Goal: Task Accomplishment & Management: Manage account settings

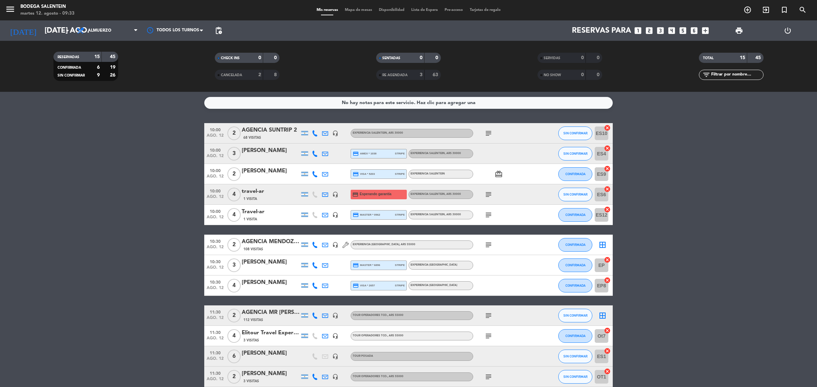
scroll to position [64, 0]
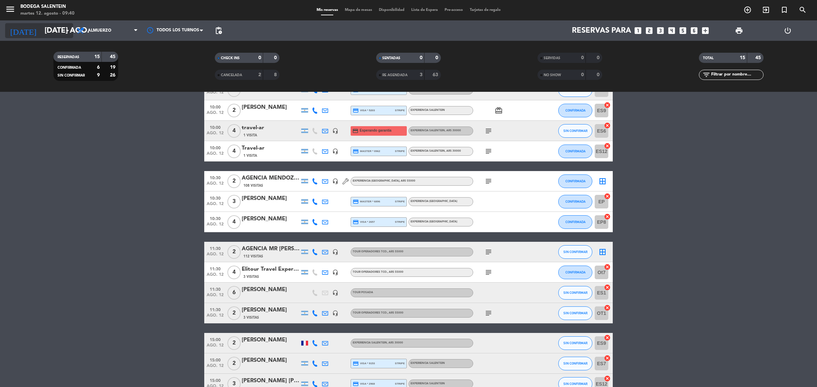
click at [67, 34] on icon "arrow_drop_down" at bounding box center [67, 31] width 8 height 8
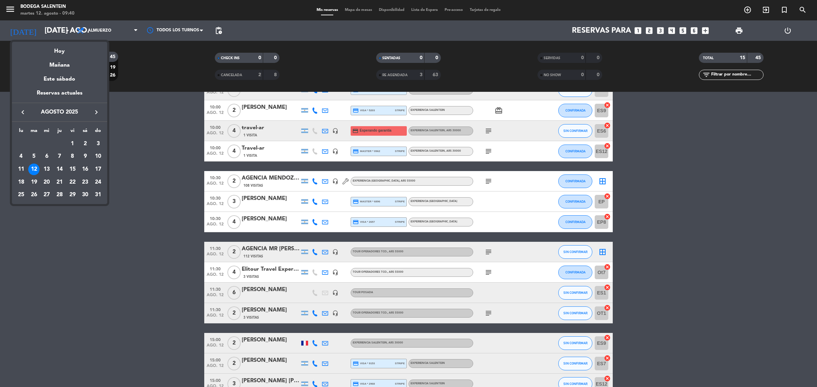
click at [33, 169] on div "12" at bounding box center [34, 170] width 12 height 12
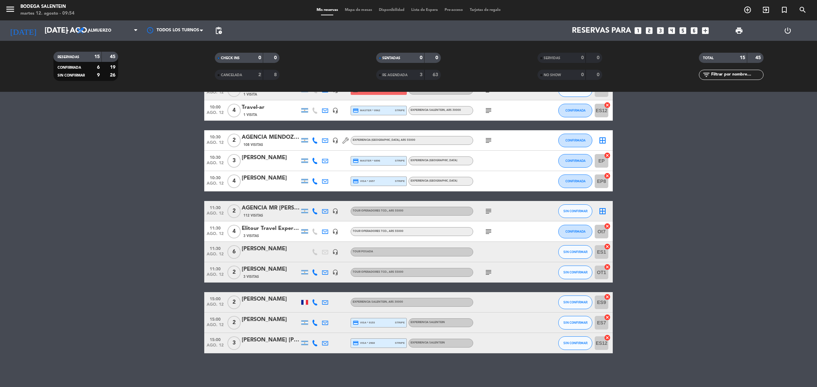
scroll to position [0, 0]
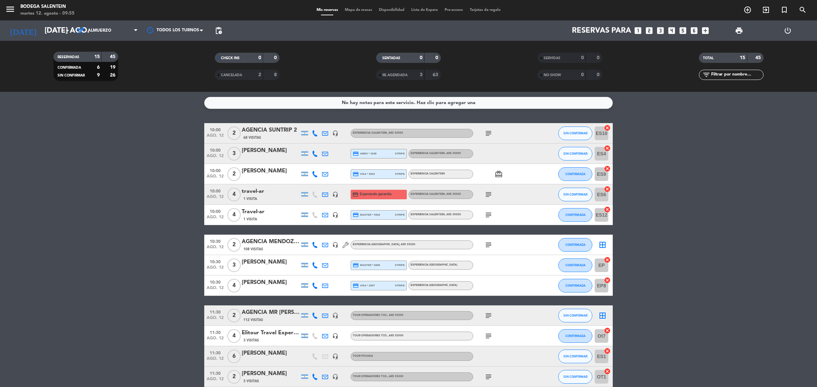
drag, startPoint x: 482, startPoint y: 129, endPoint x: 487, endPoint y: 130, distance: 4.1
click at [483, 129] on span "subject" at bounding box center [488, 133] width 10 height 8
click at [487, 130] on icon "subject" at bounding box center [488, 133] width 8 height 8
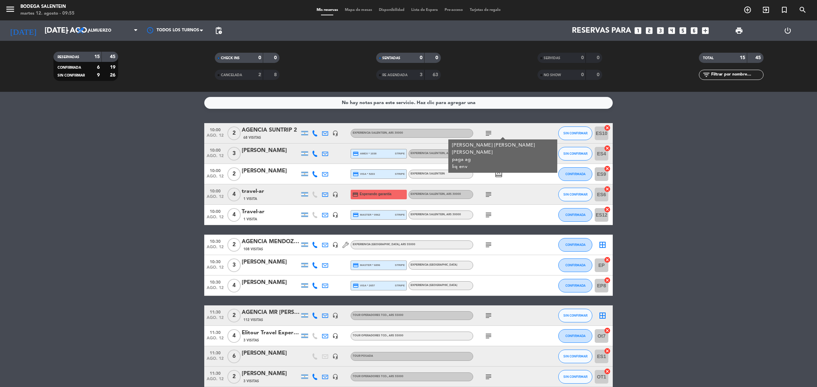
click at [487, 130] on icon "subject" at bounding box center [488, 133] width 8 height 8
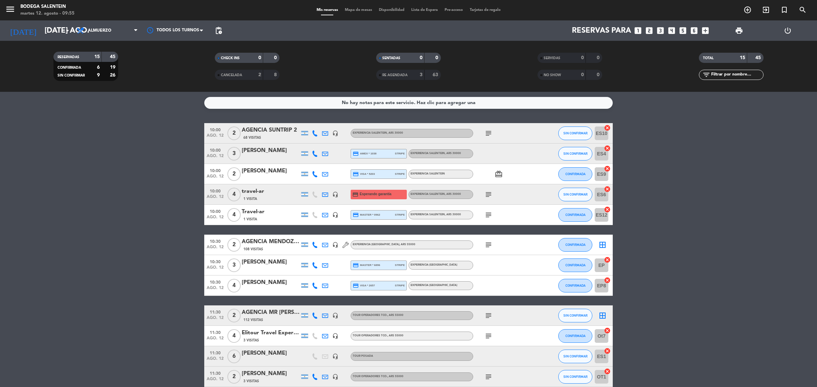
click at [500, 176] on icon "card_giftcard" at bounding box center [498, 174] width 8 height 8
click at [263, 169] on div "[PERSON_NAME]" at bounding box center [271, 171] width 58 height 9
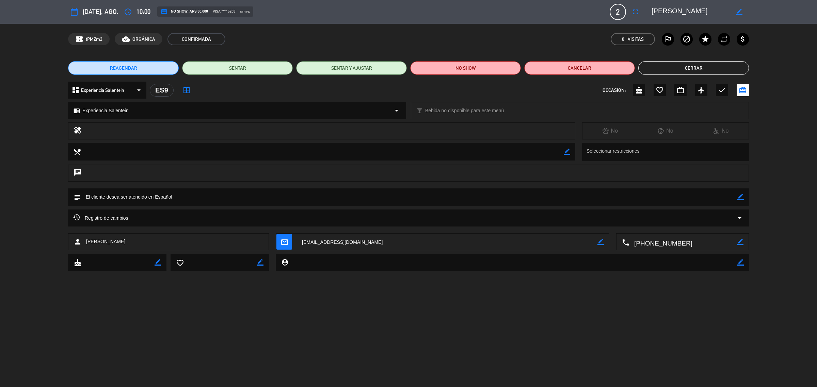
drag, startPoint x: 121, startPoint y: 243, endPoint x: 87, endPoint y: 242, distance: 34.0
click at [87, 242] on div "person [PERSON_NAME]" at bounding box center [168, 241] width 201 height 17
copy span "[PERSON_NAME]"
click at [672, 70] on button "Cerrar" at bounding box center [693, 68] width 111 height 14
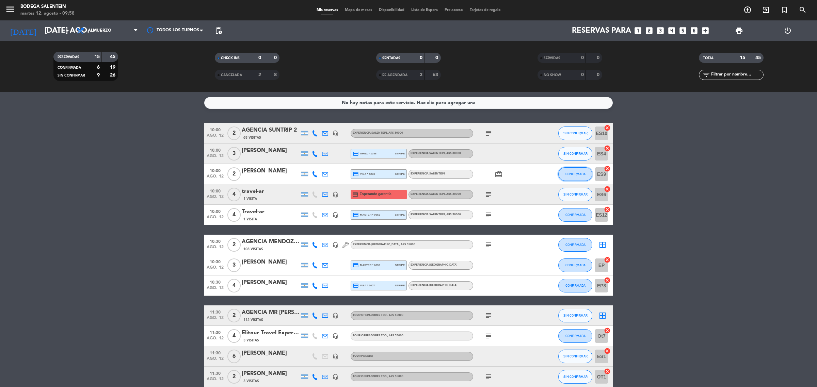
click at [575, 176] on button "CONFIRMADA" at bounding box center [575, 174] width 34 height 14
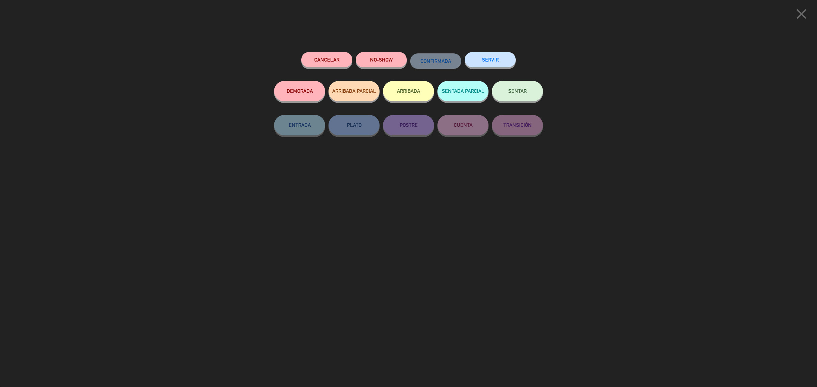
drag, startPoint x: 491, startPoint y: 61, endPoint x: 491, endPoint y: 80, distance: 19.7
click at [491, 62] on button "SERVIR" at bounding box center [489, 59] width 51 height 15
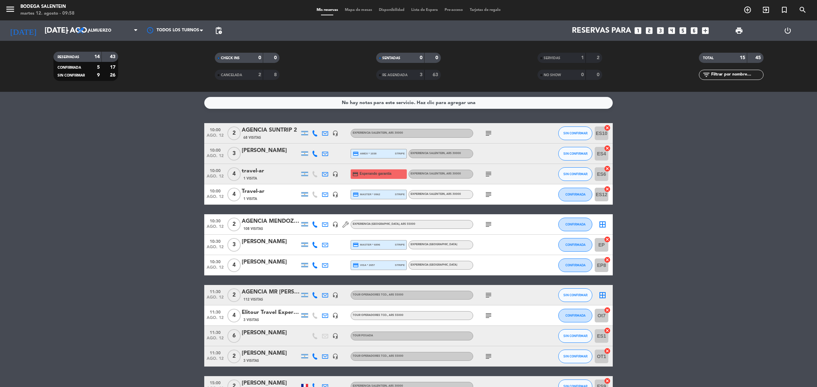
click at [486, 131] on icon "subject" at bounding box center [488, 133] width 8 height 8
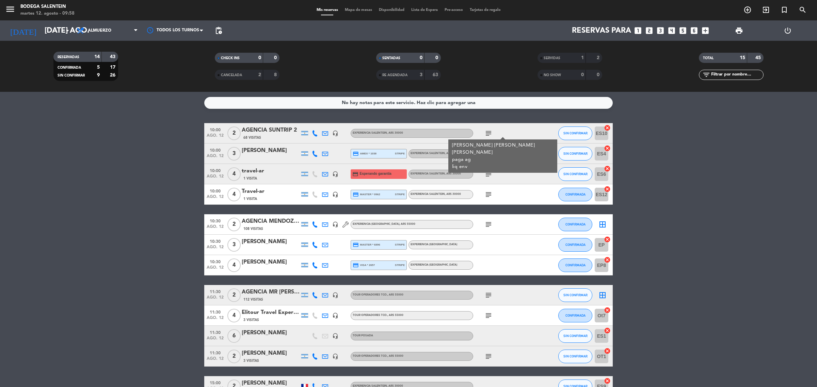
click at [486, 131] on icon "subject" at bounding box center [488, 133] width 8 height 8
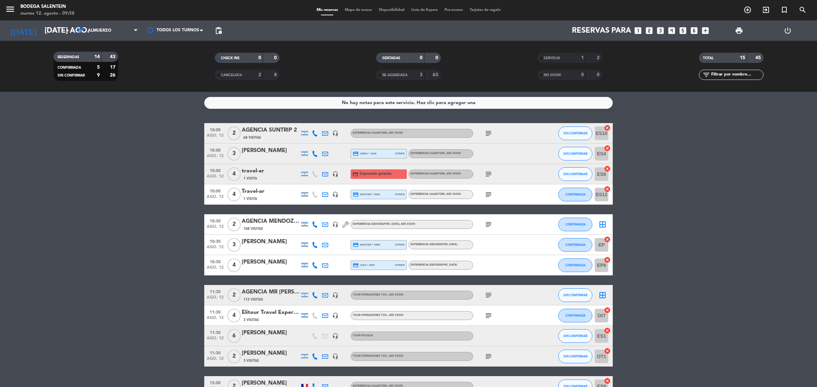
click at [485, 174] on icon "subject" at bounding box center [488, 174] width 8 height 8
click at [487, 133] on icon "subject" at bounding box center [488, 133] width 8 height 8
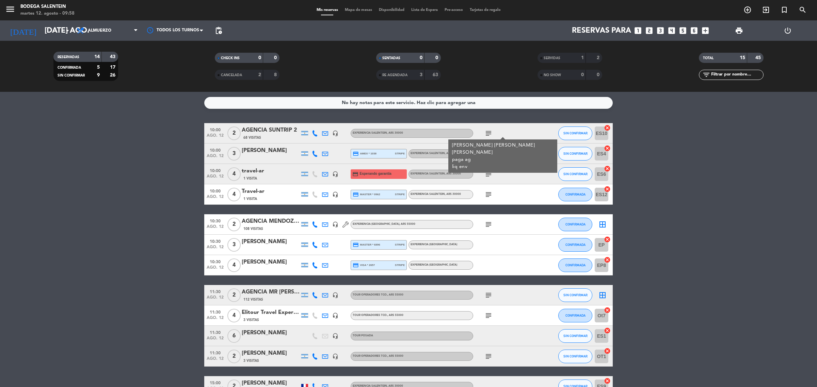
click at [487, 133] on icon "subject" at bounding box center [488, 133] width 8 height 8
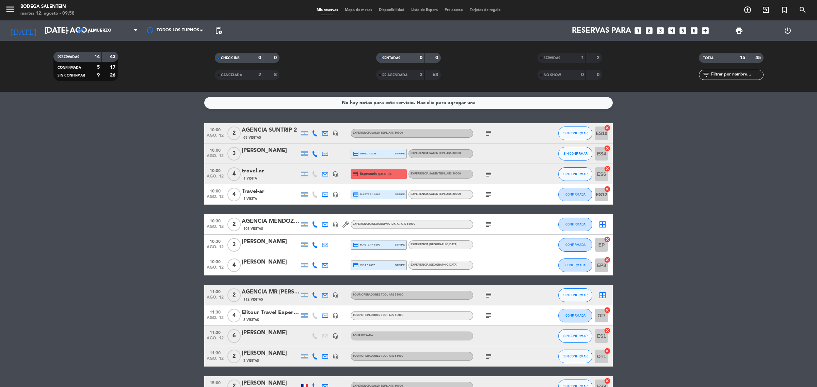
click at [487, 196] on icon "subject" at bounding box center [488, 195] width 8 height 8
click at [489, 133] on icon "subject" at bounding box center [488, 133] width 8 height 8
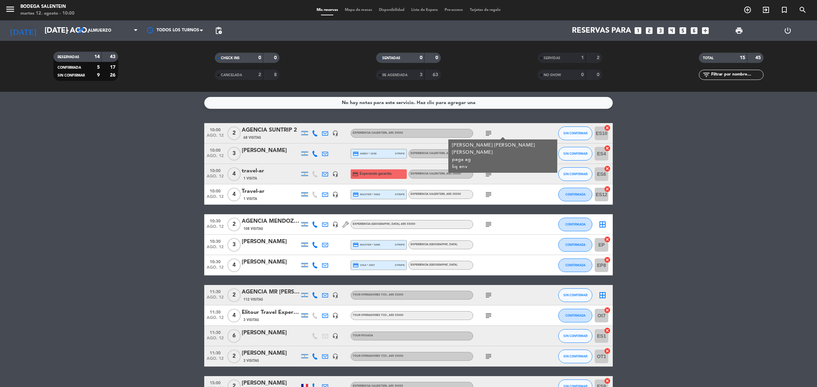
click at [489, 133] on icon "subject" at bounding box center [488, 133] width 8 height 8
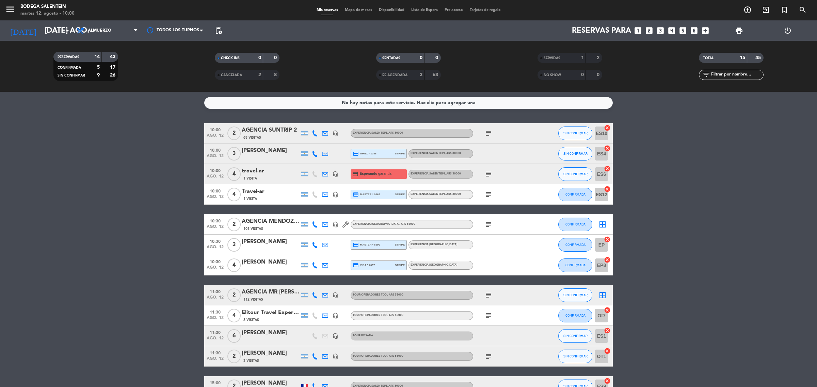
click at [490, 174] on icon "subject" at bounding box center [488, 174] width 8 height 8
click at [506, 196] on div "[PERSON_NAME] paga chofer" at bounding box center [491, 189] width 48 height 19
click at [481, 193] on div "subject" at bounding box center [503, 194] width 61 height 20
click at [484, 192] on icon "subject" at bounding box center [488, 195] width 8 height 8
click at [273, 193] on div "Travel-ar" at bounding box center [271, 191] width 58 height 9
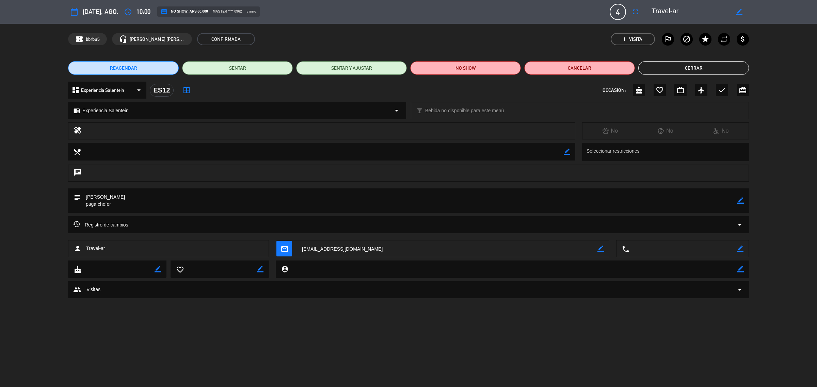
drag, startPoint x: 118, startPoint y: 197, endPoint x: 89, endPoint y: 193, distance: 29.8
click at [89, 193] on textarea at bounding box center [409, 200] width 656 height 24
click at [680, 64] on button "Cerrar" at bounding box center [693, 68] width 111 height 14
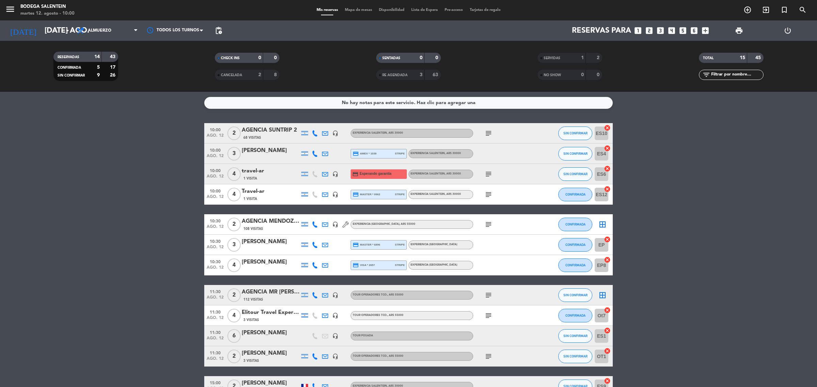
click at [484, 193] on icon "subject" at bounding box center [488, 195] width 8 height 8
click at [487, 170] on icon "subject" at bounding box center [488, 174] width 8 height 8
click at [486, 193] on icon "subject" at bounding box center [488, 195] width 8 height 8
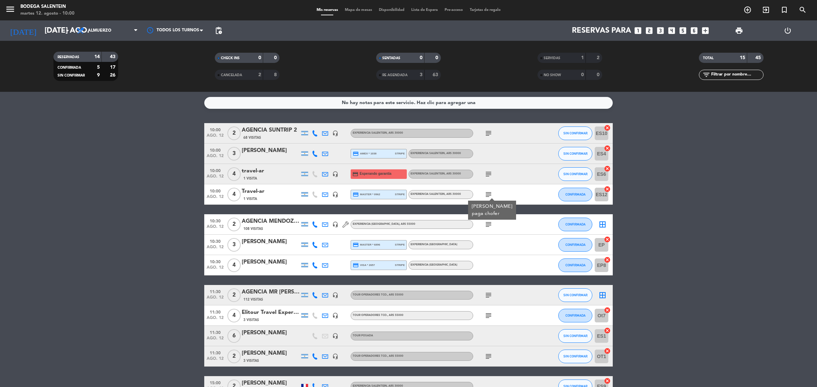
click at [486, 193] on icon "subject" at bounding box center [488, 195] width 8 height 8
click at [490, 176] on icon "subject" at bounding box center [488, 174] width 8 height 8
click at [484, 194] on icon "subject" at bounding box center [488, 195] width 8 height 8
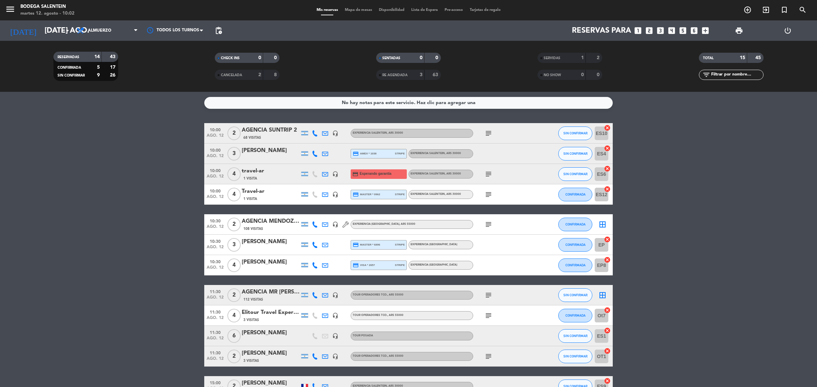
click at [489, 176] on icon "subject" at bounding box center [488, 174] width 8 height 8
click at [486, 175] on icon "subject" at bounding box center [488, 174] width 8 height 8
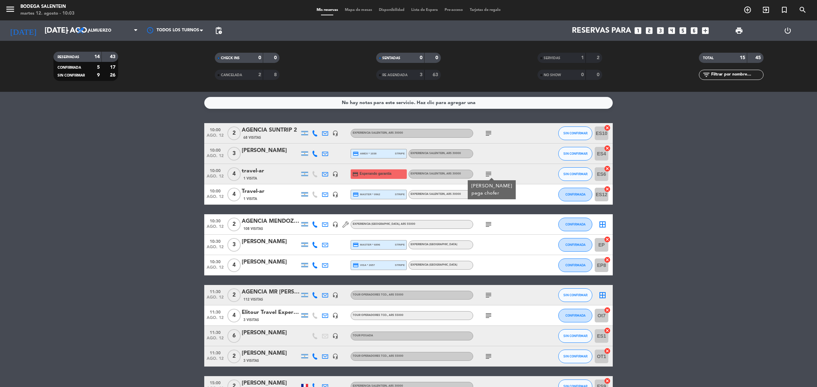
click at [486, 175] on icon "subject" at bounding box center [488, 174] width 8 height 8
click at [485, 197] on icon "subject" at bounding box center [488, 195] width 8 height 8
click at [487, 197] on icon "subject" at bounding box center [488, 195] width 8 height 8
click at [490, 175] on icon "subject" at bounding box center [488, 174] width 8 height 8
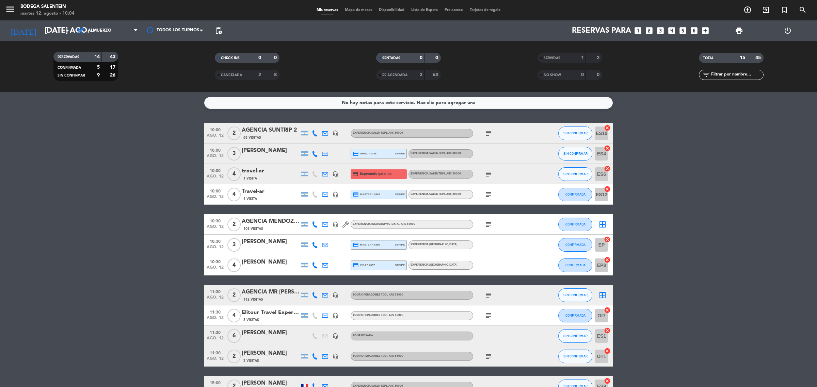
click at [488, 176] on icon "subject" at bounding box center [488, 174] width 8 height 8
click at [485, 193] on icon "subject" at bounding box center [488, 195] width 8 height 8
click at [490, 177] on icon "subject" at bounding box center [488, 174] width 8 height 8
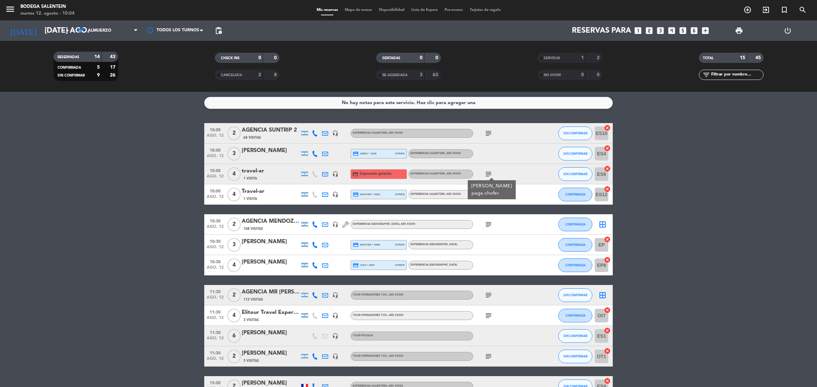
click at [490, 174] on icon "subject" at bounding box center [488, 174] width 8 height 8
click at [489, 130] on icon "subject" at bounding box center [488, 133] width 8 height 8
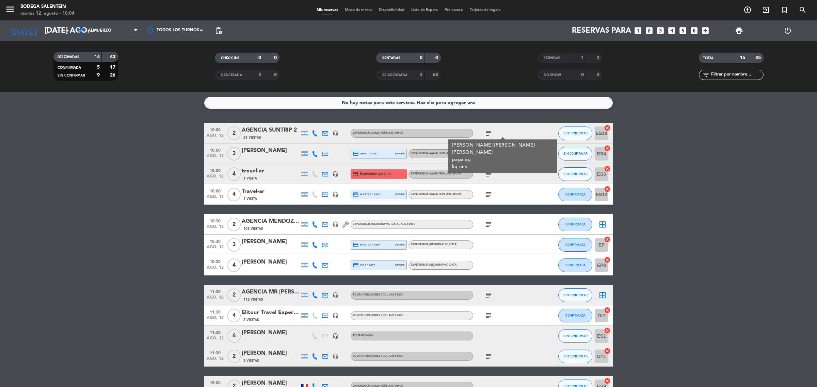
click at [489, 130] on icon "subject" at bounding box center [488, 133] width 8 height 8
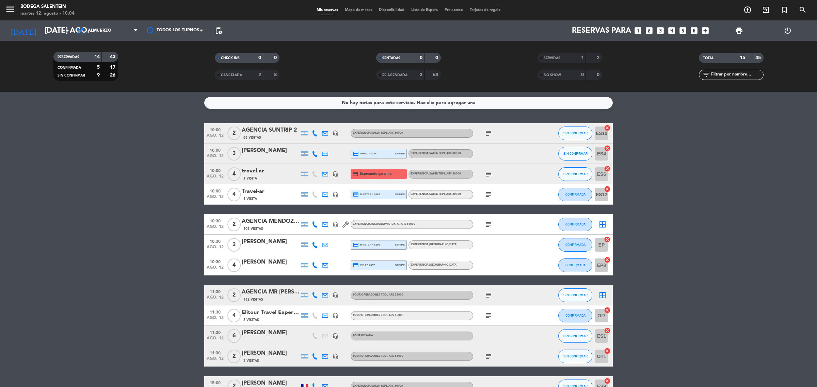
click at [490, 131] on icon "subject" at bounding box center [488, 133] width 8 height 8
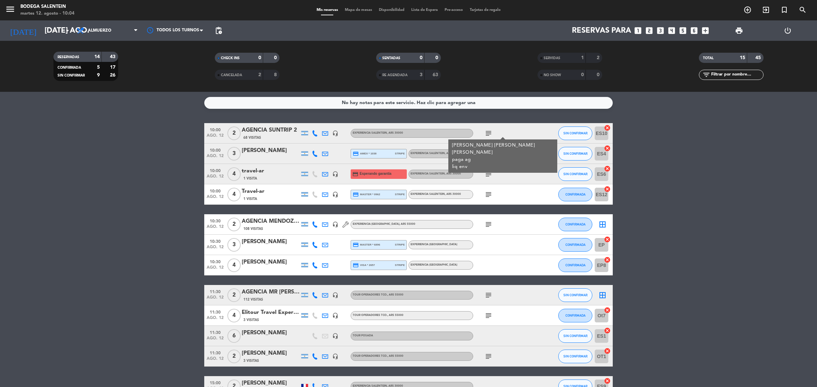
click at [490, 131] on icon "subject" at bounding box center [488, 133] width 8 height 8
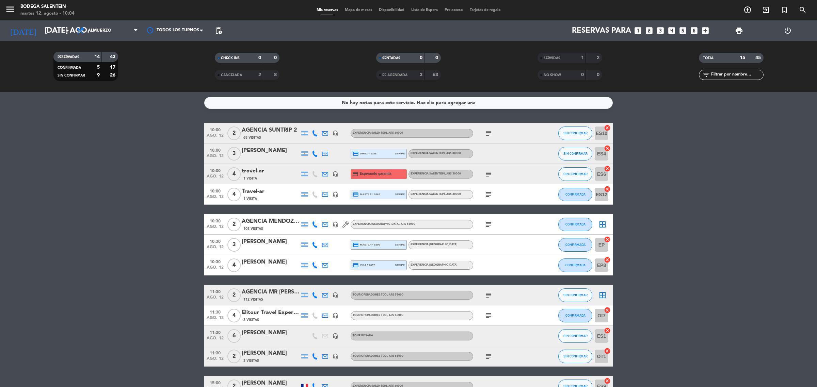
click at [486, 172] on icon "subject" at bounding box center [488, 174] width 8 height 8
click at [273, 177] on div "1 Visita" at bounding box center [271, 179] width 58 height 6
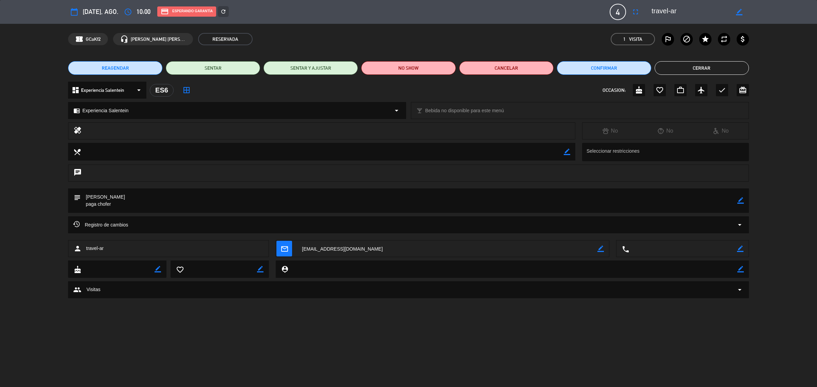
drag, startPoint x: 119, startPoint y: 197, endPoint x: 84, endPoint y: 195, distance: 34.8
click at [84, 195] on textarea at bounding box center [409, 200] width 656 height 24
click at [671, 65] on button "Cerrar" at bounding box center [701, 68] width 94 height 14
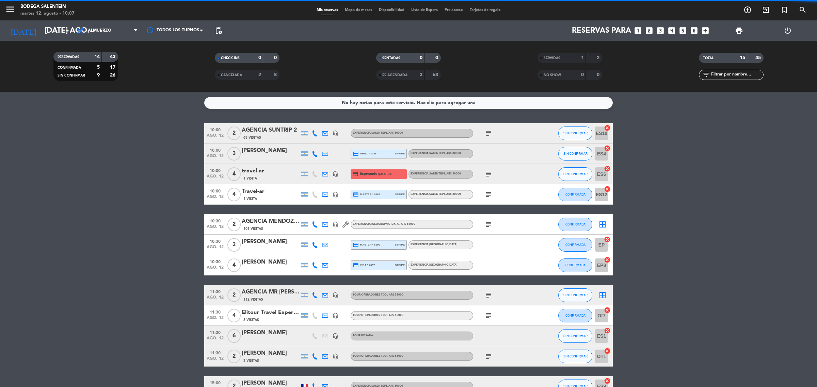
click at [487, 175] on icon "subject" at bounding box center [488, 174] width 8 height 8
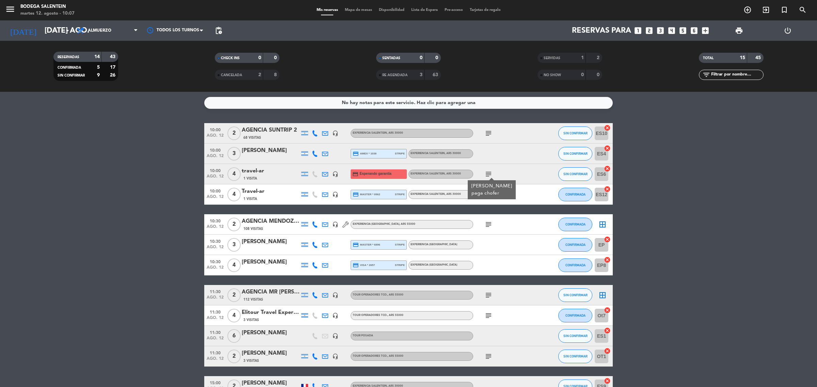
click at [487, 175] on icon "subject" at bounding box center [488, 174] width 8 height 8
click at [488, 193] on icon "subject" at bounding box center [488, 195] width 8 height 8
click at [278, 198] on div "1 Visita" at bounding box center [271, 199] width 58 height 6
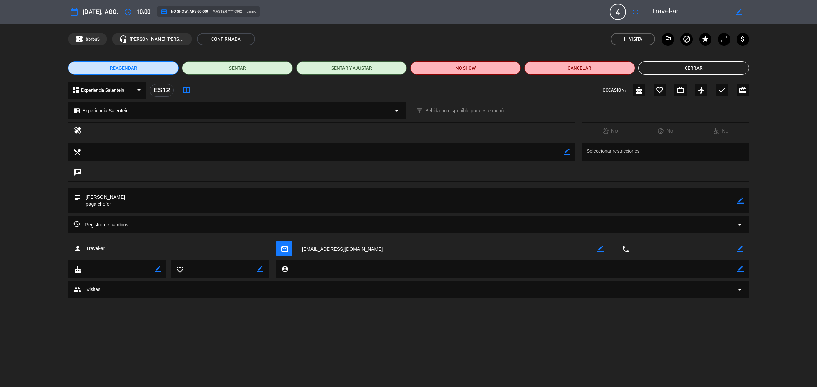
drag, startPoint x: 119, startPoint y: 195, endPoint x: 87, endPoint y: 194, distance: 32.7
click at [87, 194] on textarea at bounding box center [409, 200] width 656 height 24
click at [741, 202] on icon "border_color" at bounding box center [740, 200] width 6 height 6
click at [735, 201] on textarea at bounding box center [409, 200] width 656 height 24
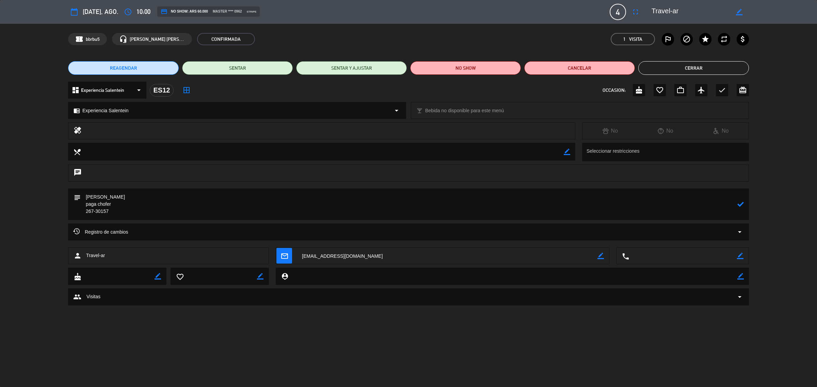
type textarea "[PERSON_NAME] paga chofer 267-30157"
click at [738, 205] on icon at bounding box center [740, 204] width 6 height 6
click at [717, 67] on button "Cerrar" at bounding box center [693, 68] width 111 height 14
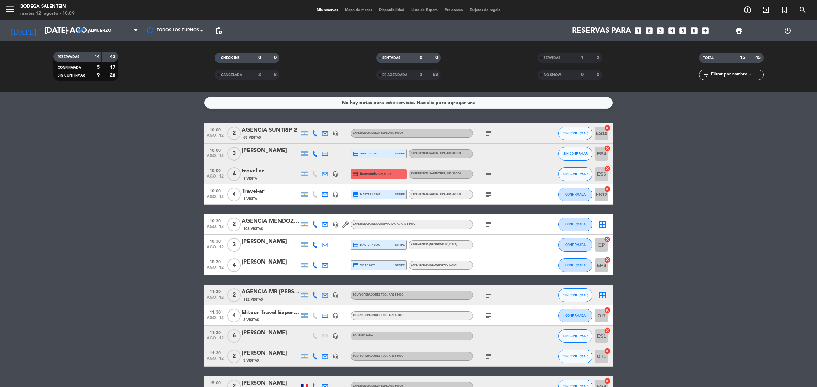
click at [487, 171] on icon "subject" at bounding box center [488, 174] width 8 height 8
click at [486, 191] on icon "subject" at bounding box center [488, 195] width 8 height 8
click at [562, 192] on button "CONFIRMADA" at bounding box center [575, 195] width 34 height 14
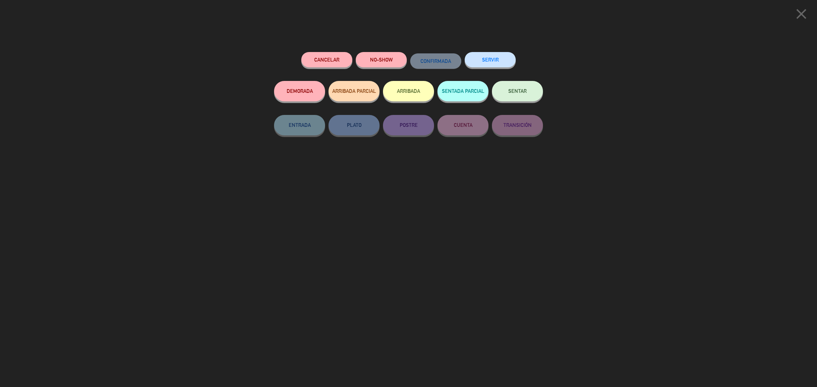
click at [485, 58] on button "SERVIR" at bounding box center [489, 59] width 51 height 15
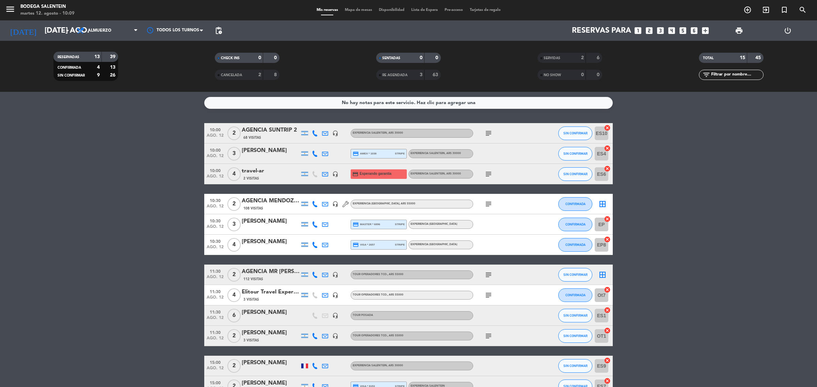
click at [258, 152] on div "[PERSON_NAME]" at bounding box center [271, 150] width 58 height 9
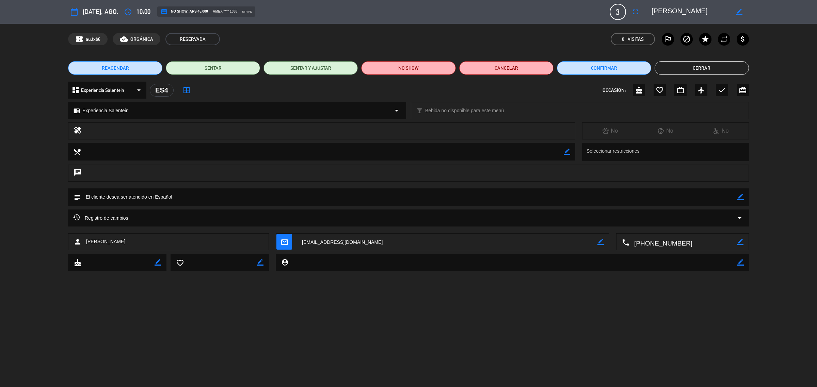
drag, startPoint x: 123, startPoint y: 244, endPoint x: 96, endPoint y: 235, distance: 28.2
click at [85, 246] on div "person [PERSON_NAME]" at bounding box center [168, 241] width 201 height 17
copy span "[PERSON_NAME]"
click at [693, 65] on button "Cerrar" at bounding box center [701, 68] width 94 height 14
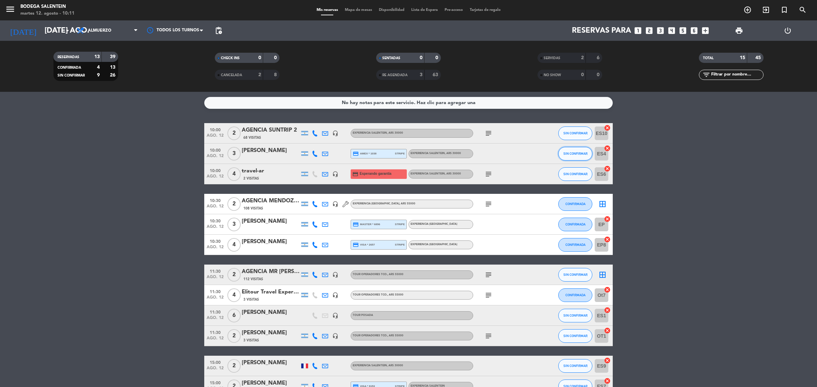
click at [574, 156] on button "SIN CONFIRMAR" at bounding box center [575, 154] width 34 height 14
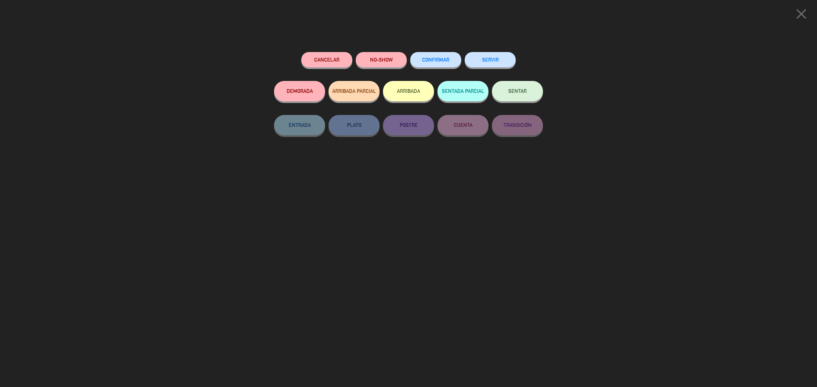
click at [484, 58] on button "SERVIR" at bounding box center [489, 59] width 51 height 15
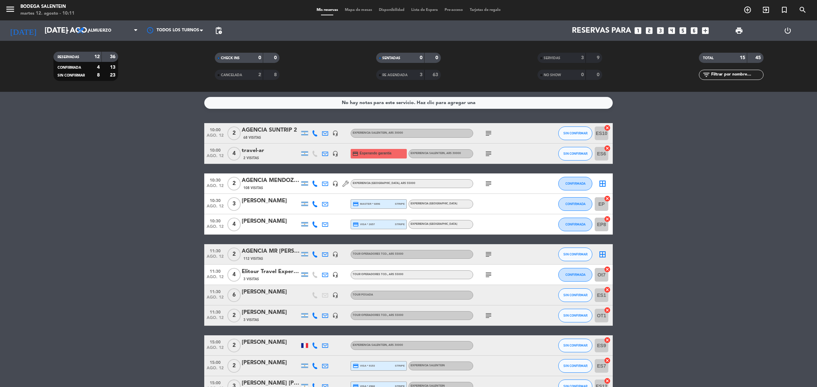
click at [283, 150] on div "travel-ar" at bounding box center [271, 150] width 58 height 9
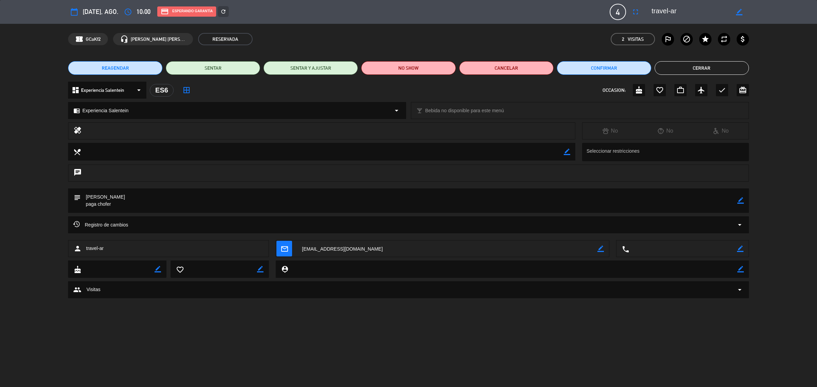
click at [741, 203] on icon "border_color" at bounding box center [740, 200] width 6 height 6
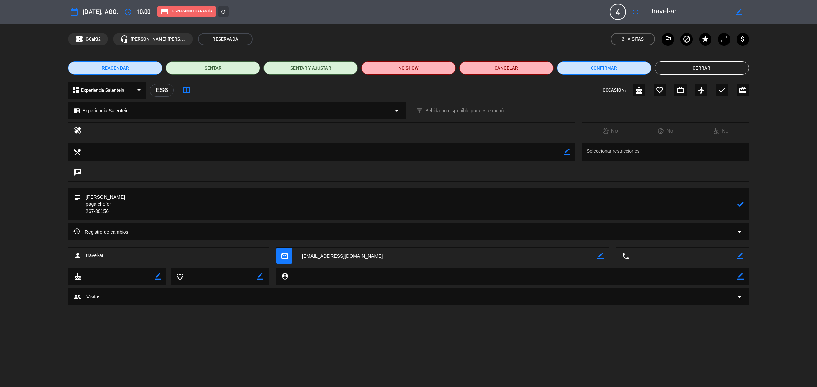
type textarea "[PERSON_NAME] paga chofer 267-30156"
click at [740, 206] on icon at bounding box center [740, 204] width 6 height 6
click at [695, 71] on button "Cerrar" at bounding box center [701, 68] width 94 height 14
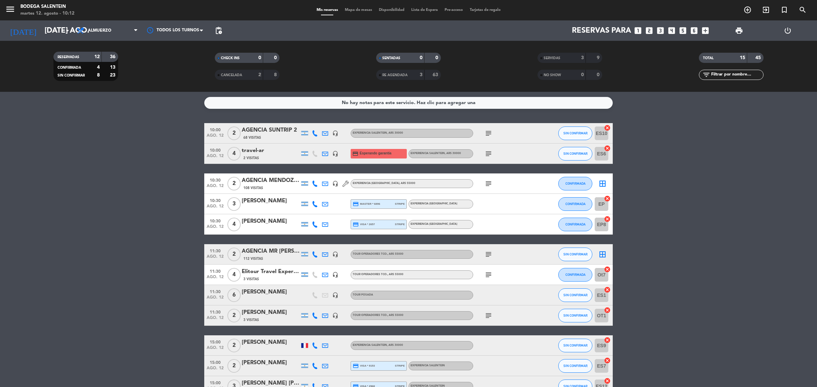
click at [487, 152] on icon "subject" at bounding box center [488, 154] width 8 height 8
click at [574, 149] on button "SIN CONFIRMAR" at bounding box center [575, 154] width 34 height 14
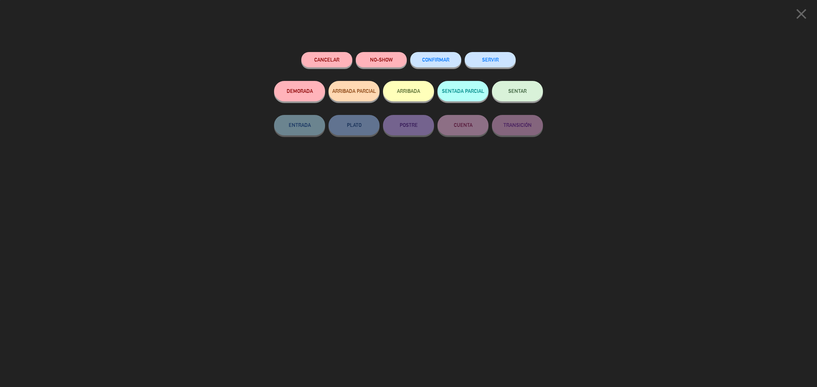
click at [494, 62] on button "SERVIR" at bounding box center [489, 59] width 51 height 15
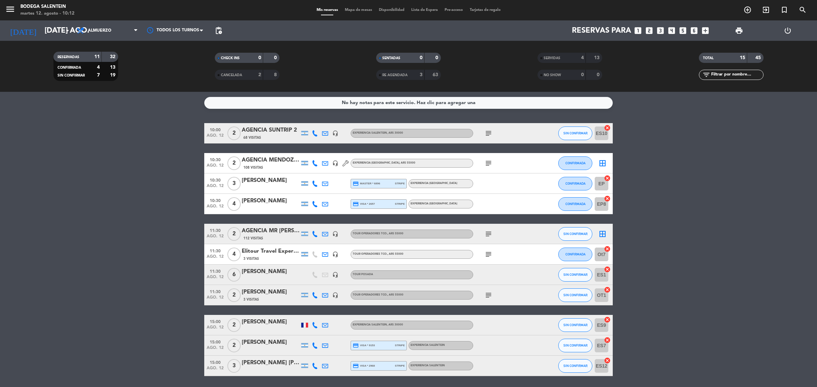
click at [484, 130] on icon "subject" at bounding box center [488, 133] width 8 height 8
click at [483, 133] on span "subject" at bounding box center [488, 133] width 10 height 8
click at [489, 130] on icon "subject" at bounding box center [488, 133] width 8 height 8
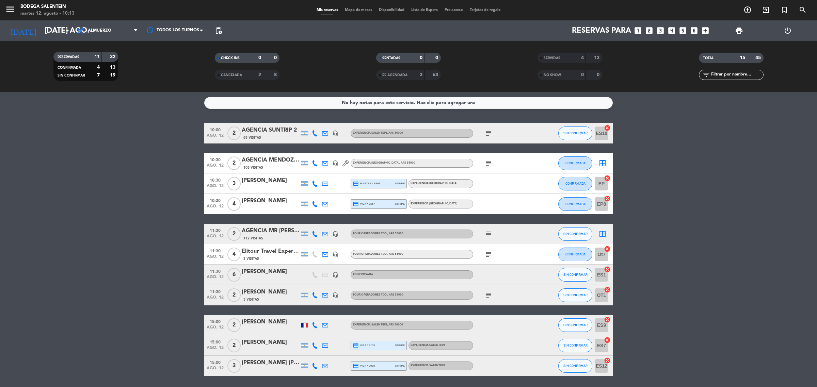
click at [485, 134] on icon "subject" at bounding box center [488, 133] width 8 height 8
click at [487, 134] on icon "subject" at bounding box center [488, 133] width 8 height 8
click at [583, 133] on span "SIN CONFIRMAR" at bounding box center [575, 133] width 24 height 4
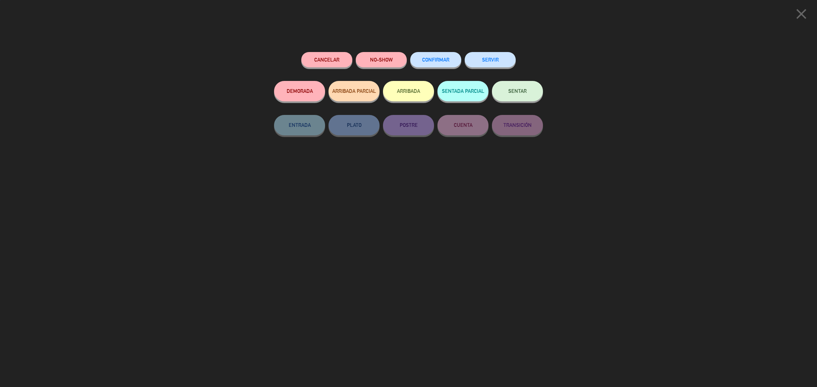
click at [372, 95] on button "ARRIBADA PARCIAL" at bounding box center [353, 91] width 51 height 20
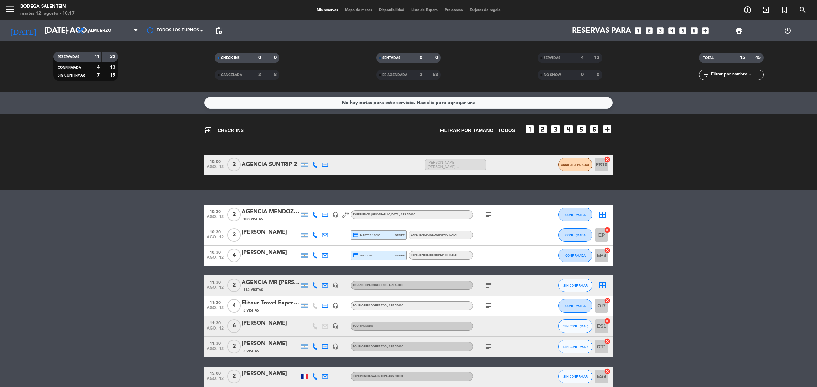
click at [271, 256] on div "[PERSON_NAME]" at bounding box center [271, 252] width 58 height 9
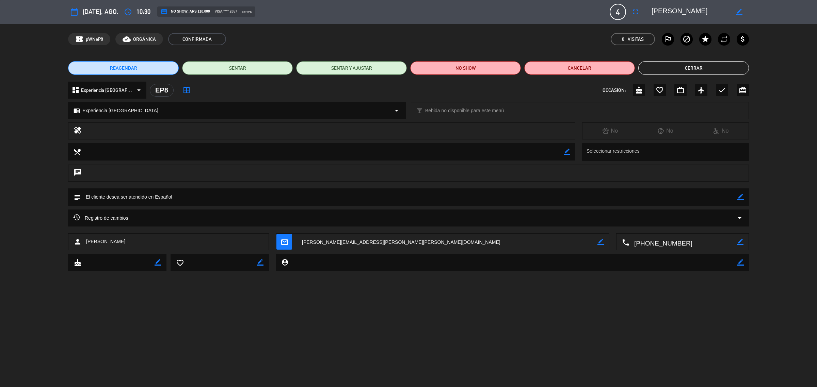
drag, startPoint x: 135, startPoint y: 242, endPoint x: 86, endPoint y: 238, distance: 49.5
click at [86, 238] on div "person [PERSON_NAME]" at bounding box center [168, 241] width 201 height 17
copy span "[PERSON_NAME]"
click at [668, 70] on button "Cerrar" at bounding box center [693, 68] width 111 height 14
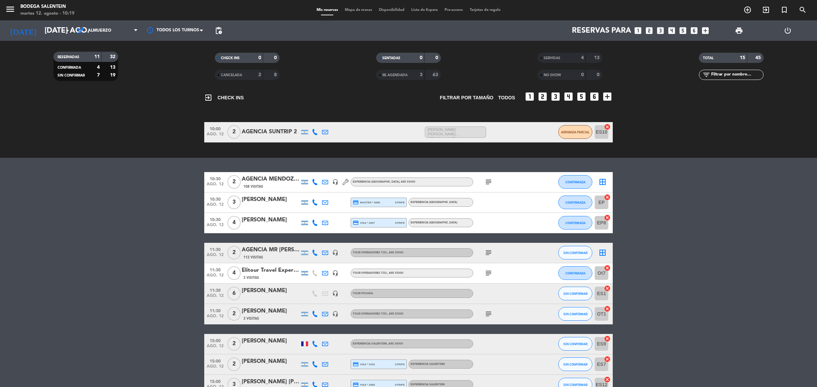
scroll to position [43, 0]
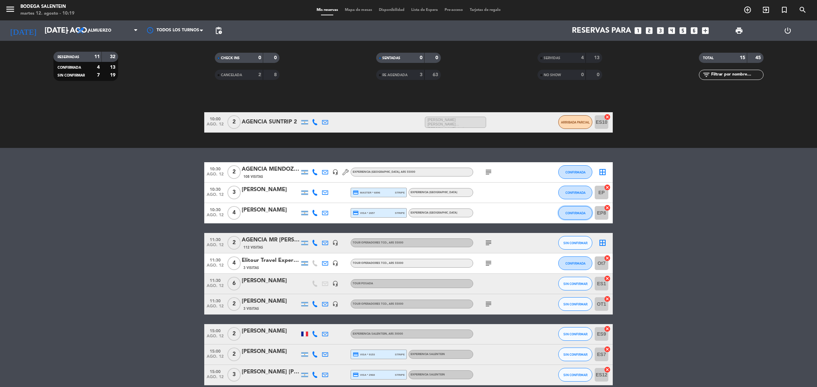
click at [571, 214] on span "CONFIRMADA" at bounding box center [575, 213] width 20 height 4
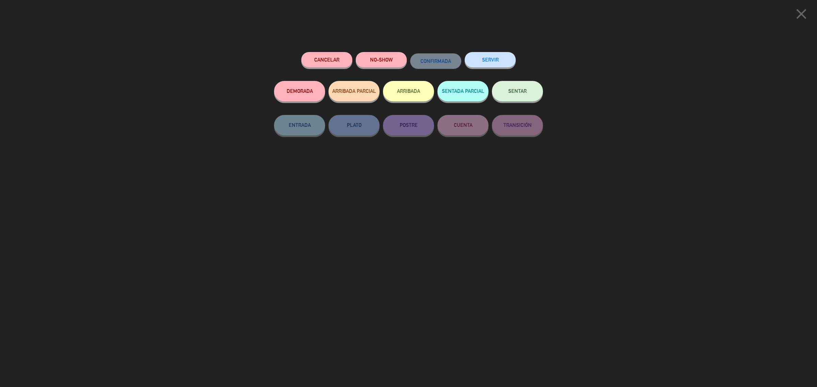
click at [494, 59] on button "SERVIR" at bounding box center [489, 59] width 51 height 15
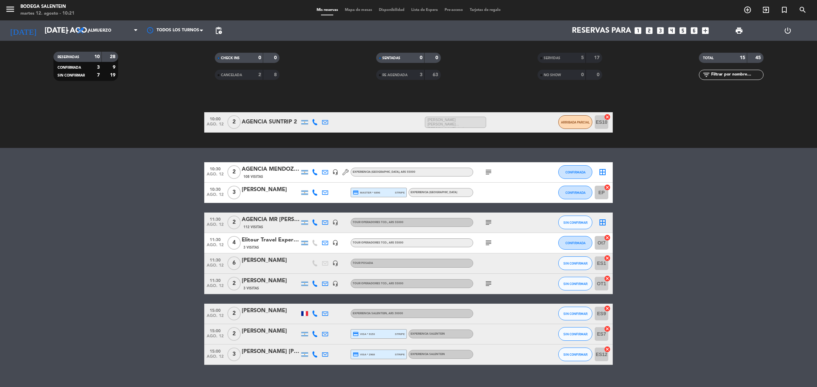
scroll to position [0, 0]
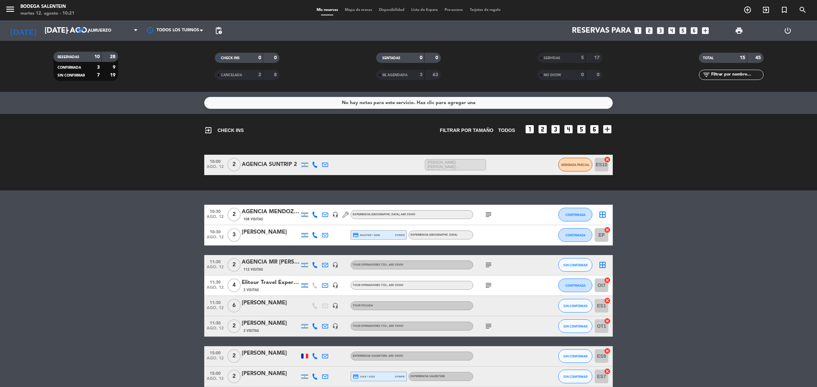
click at [267, 233] on div "[PERSON_NAME]" at bounding box center [271, 232] width 58 height 9
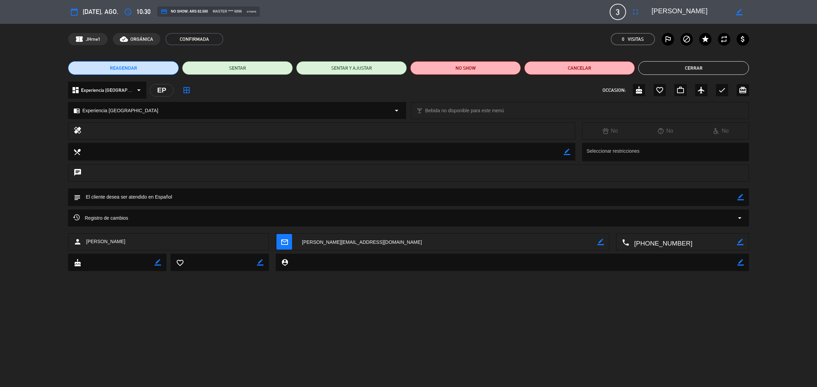
drag, startPoint x: 140, startPoint y: 238, endPoint x: 87, endPoint y: 243, distance: 53.0
click at [87, 243] on div "person [PERSON_NAME]" at bounding box center [168, 241] width 201 height 17
copy span "[PERSON_NAME]"
click at [674, 68] on button "Cerrar" at bounding box center [693, 68] width 111 height 14
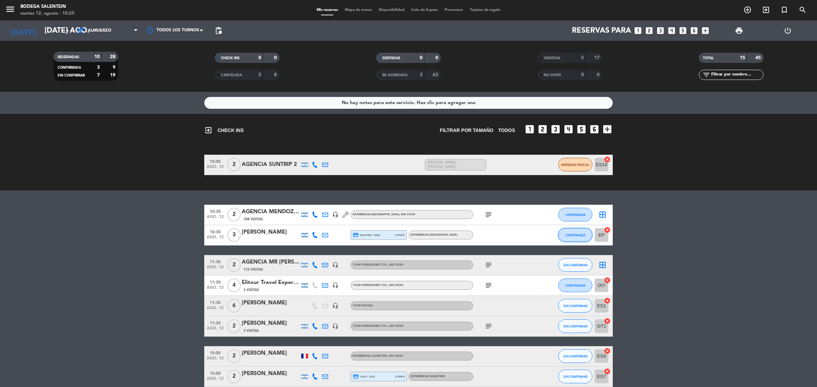
click at [573, 234] on span "CONFIRMADA" at bounding box center [575, 235] width 20 height 4
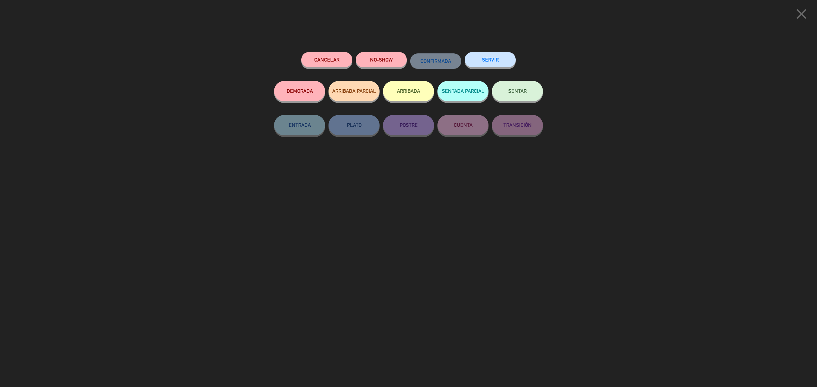
click at [507, 60] on button "SERVIR" at bounding box center [489, 59] width 51 height 15
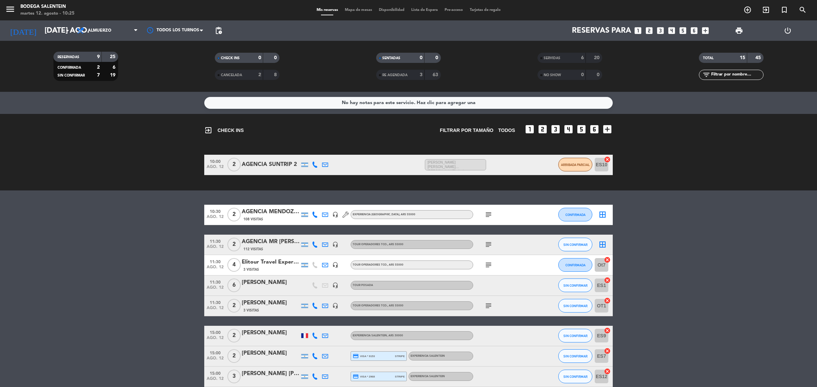
click at [487, 216] on icon "subject" at bounding box center [488, 215] width 8 height 8
click at [490, 212] on icon "subject" at bounding box center [488, 215] width 8 height 8
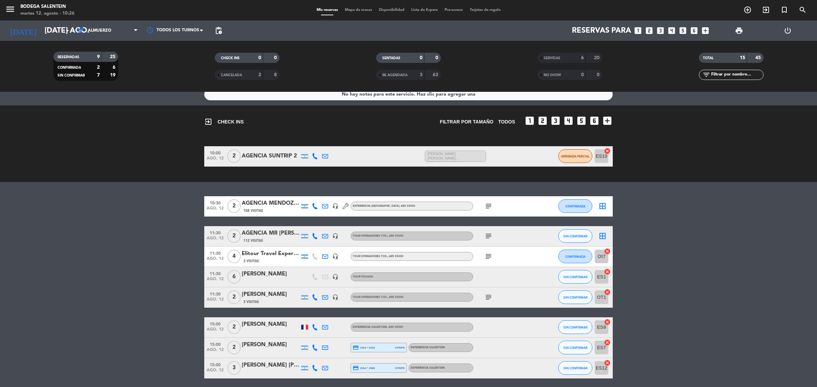
scroll to position [33, 0]
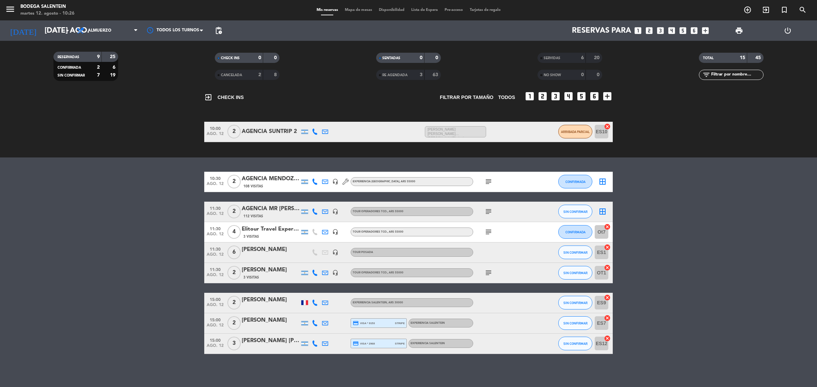
click at [487, 183] on icon "subject" at bounding box center [488, 182] width 8 height 8
click at [487, 182] on icon "subject" at bounding box center [488, 182] width 8 height 8
click at [488, 183] on icon "subject" at bounding box center [488, 182] width 8 height 8
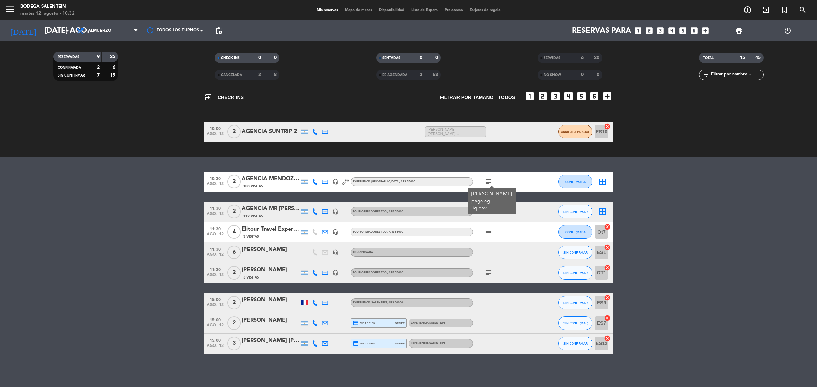
click at [488, 183] on icon "subject" at bounding box center [488, 182] width 8 height 8
click at [487, 180] on icon "subject" at bounding box center [488, 182] width 8 height 8
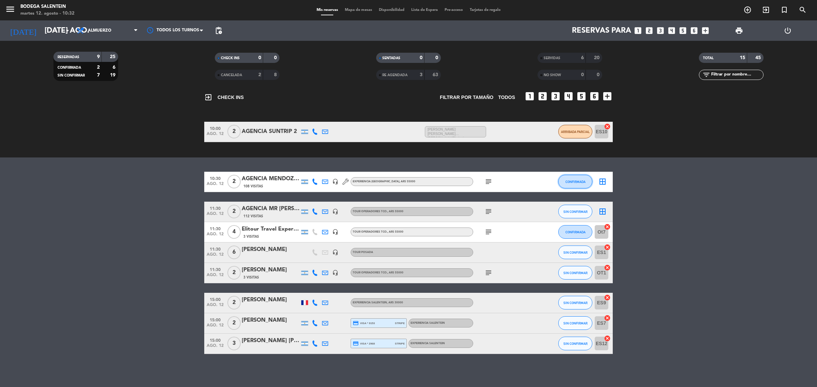
click at [574, 181] on span "CONFIRMADA" at bounding box center [575, 182] width 20 height 4
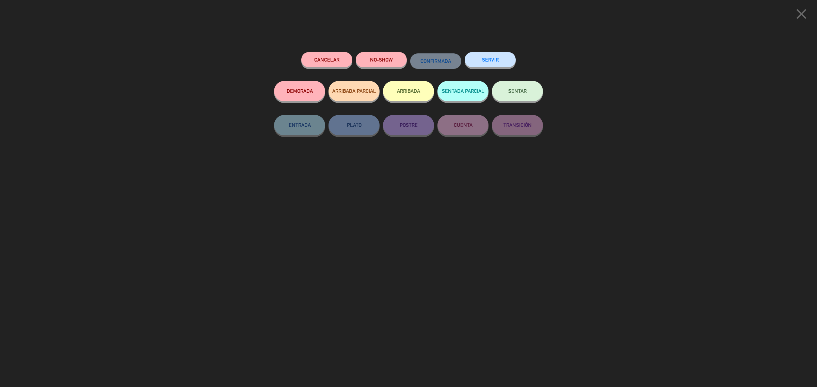
click at [341, 96] on button "ARRIBADA PARCIAL" at bounding box center [353, 91] width 51 height 20
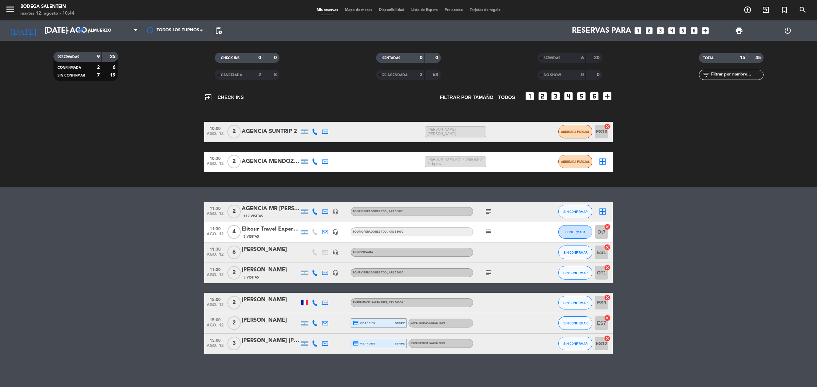
click at [487, 211] on icon "subject" at bounding box center [488, 212] width 8 height 8
click at [492, 233] on icon "subject" at bounding box center [488, 232] width 8 height 8
click at [492, 232] on span "subject" at bounding box center [488, 232] width 10 height 8
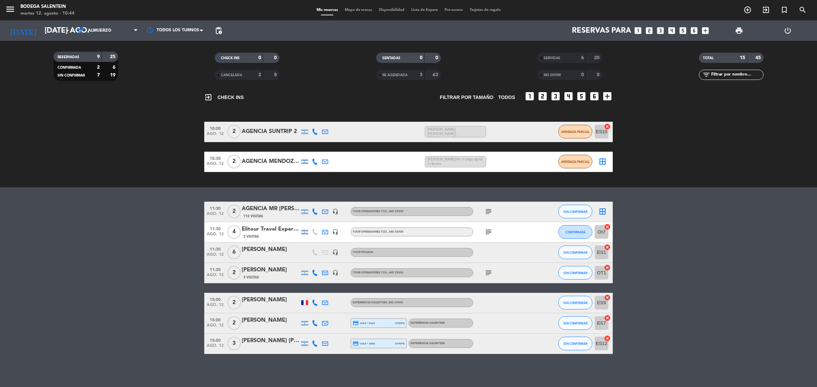
click at [492, 232] on icon "subject" at bounding box center [488, 232] width 8 height 8
click at [481, 271] on div "subject" at bounding box center [503, 273] width 61 height 20
click at [487, 270] on icon "subject" at bounding box center [488, 273] width 8 height 8
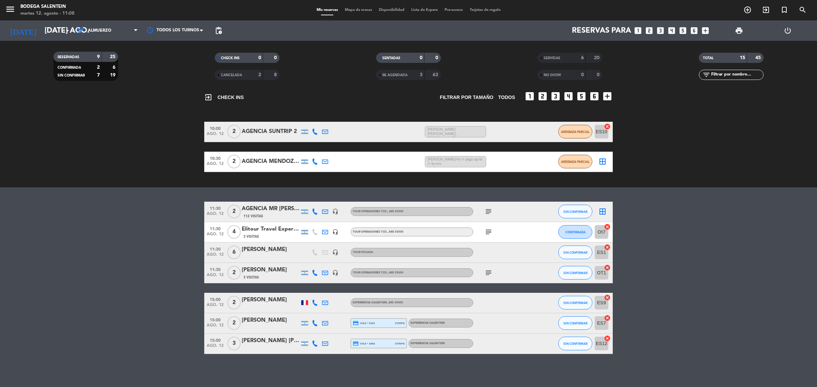
click at [487, 210] on icon "subject" at bounding box center [488, 212] width 8 height 8
click at [487, 233] on icon "subject" at bounding box center [488, 232] width 8 height 8
click at [487, 272] on icon "subject" at bounding box center [488, 273] width 8 height 8
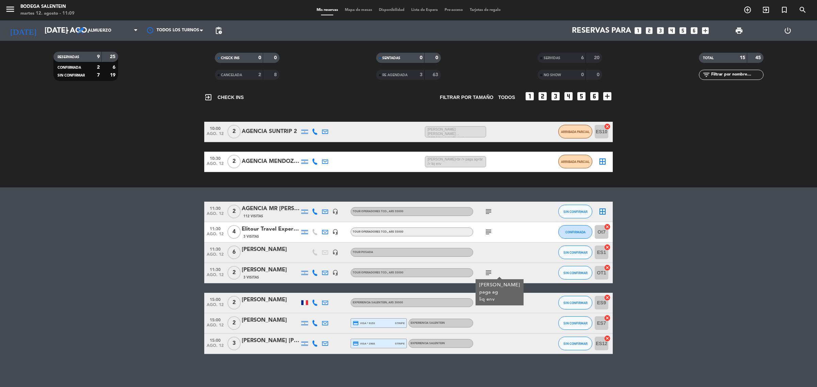
click at [264, 253] on div "[PERSON_NAME]" at bounding box center [271, 249] width 58 height 9
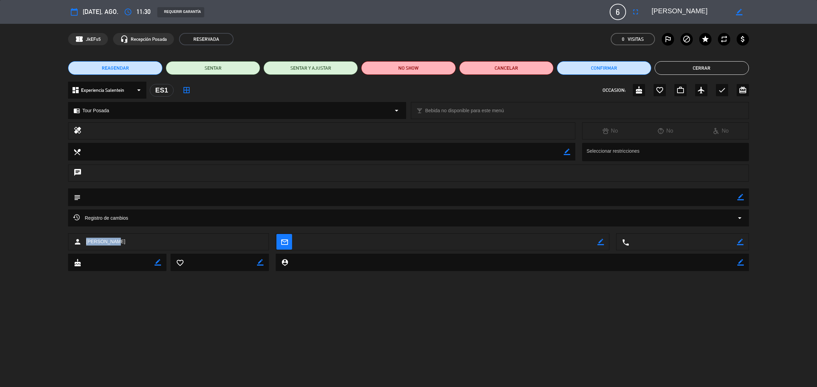
drag, startPoint x: 114, startPoint y: 242, endPoint x: 86, endPoint y: 245, distance: 28.4
click at [86, 245] on div "person [PERSON_NAME]" at bounding box center [168, 241] width 201 height 17
drag, startPoint x: 101, startPoint y: 242, endPoint x: 110, endPoint y: 247, distance: 9.7
click at [110, 247] on div "person [PERSON_NAME]" at bounding box center [168, 241] width 201 height 17
drag, startPoint x: 113, startPoint y: 241, endPoint x: 86, endPoint y: 242, distance: 27.3
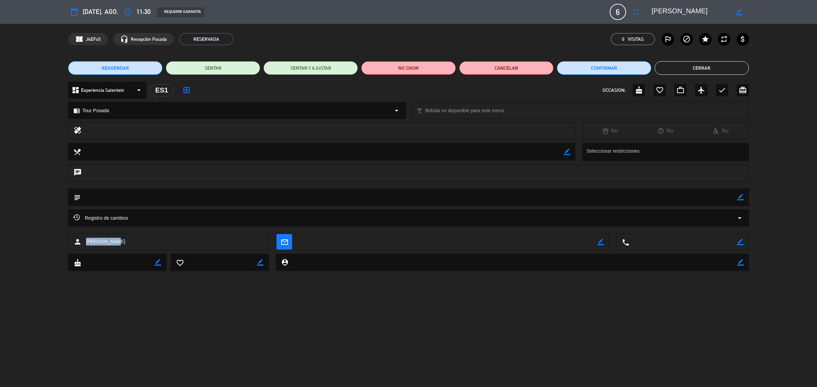
click at [86, 242] on span "[PERSON_NAME]" at bounding box center [105, 242] width 39 height 8
copy span "[PERSON_NAME]"
click at [669, 64] on button "Cerrar" at bounding box center [701, 68] width 94 height 14
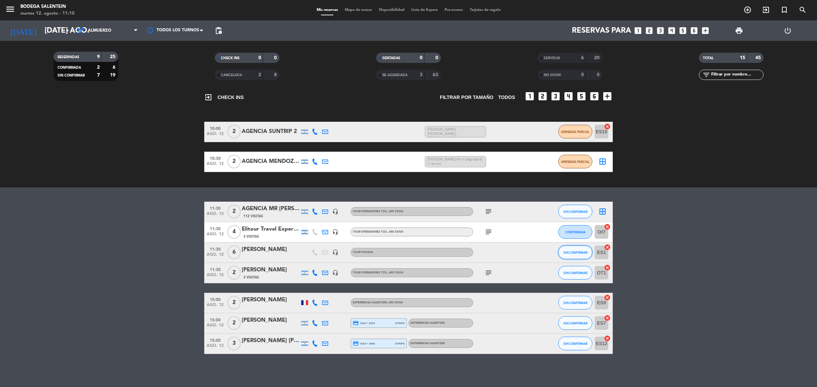
click at [571, 252] on span "SIN CONFIRMAR" at bounding box center [575, 253] width 24 height 4
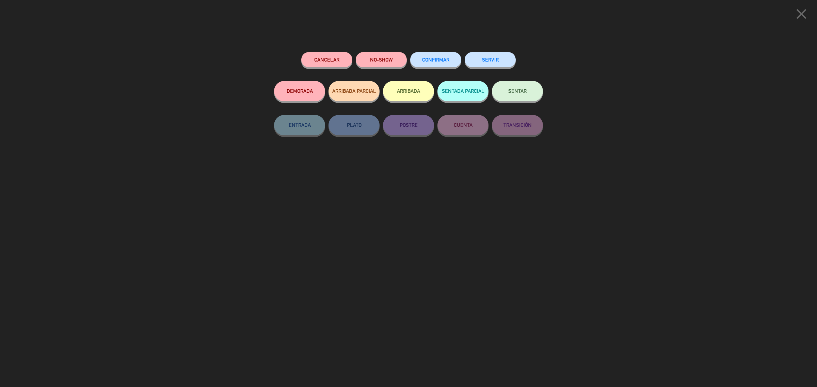
click at [497, 62] on button "SERVIR" at bounding box center [489, 59] width 51 height 15
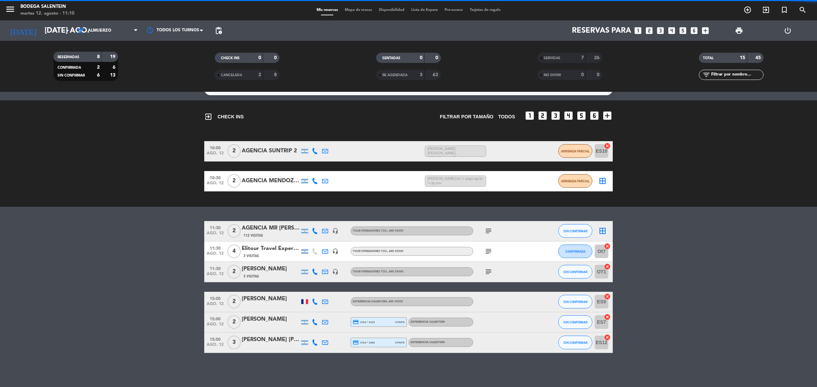
scroll to position [13, 0]
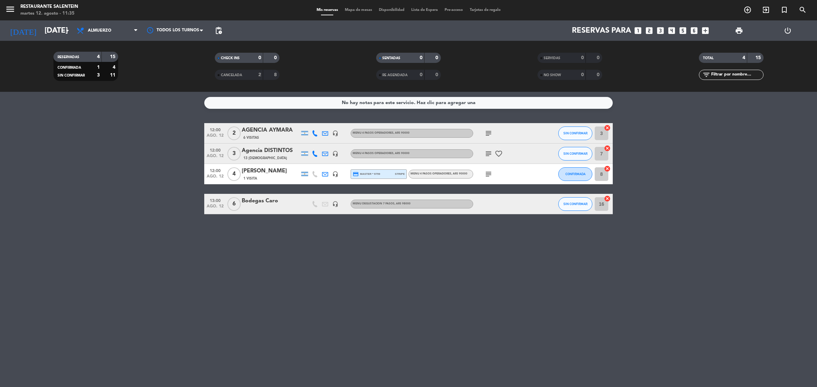
click at [487, 153] on icon "subject" at bounding box center [488, 154] width 8 height 8
click at [487, 130] on icon "subject" at bounding box center [488, 133] width 8 height 8
click at [492, 151] on icon "subject" at bounding box center [488, 154] width 8 height 8
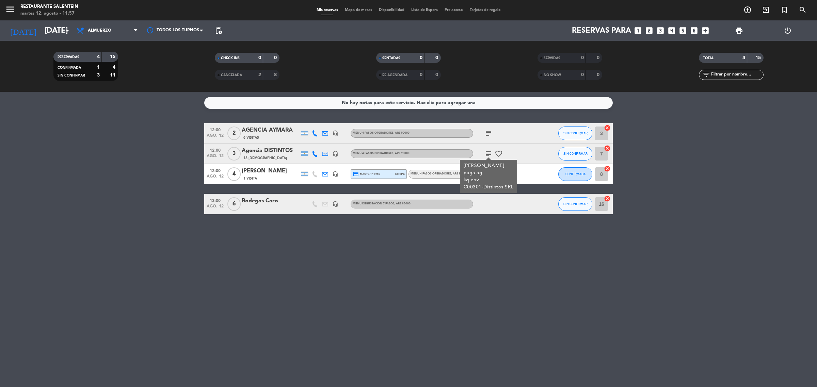
click at [442, 250] on div "No hay notas para este servicio. Haz clic para agregar una 12:00 ago. 12 2 AGEN…" at bounding box center [408, 239] width 817 height 295
click at [485, 174] on icon "subject" at bounding box center [488, 174] width 8 height 8
click at [265, 169] on div "JANAINA MALTEZ" at bounding box center [271, 171] width 58 height 9
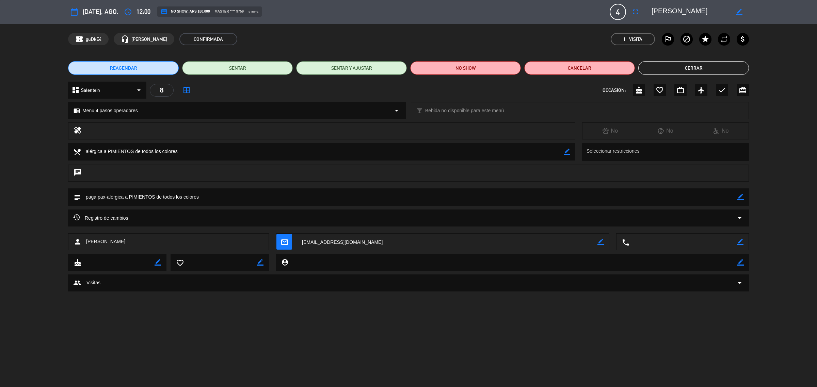
drag, startPoint x: 132, startPoint y: 244, endPoint x: 87, endPoint y: 243, distance: 44.6
click at [87, 243] on div "person JANAINA MALTEZ" at bounding box center [168, 241] width 201 height 17
copy span "JANAINA MALTEZ"
click at [670, 64] on button "Cerrar" at bounding box center [693, 68] width 111 height 14
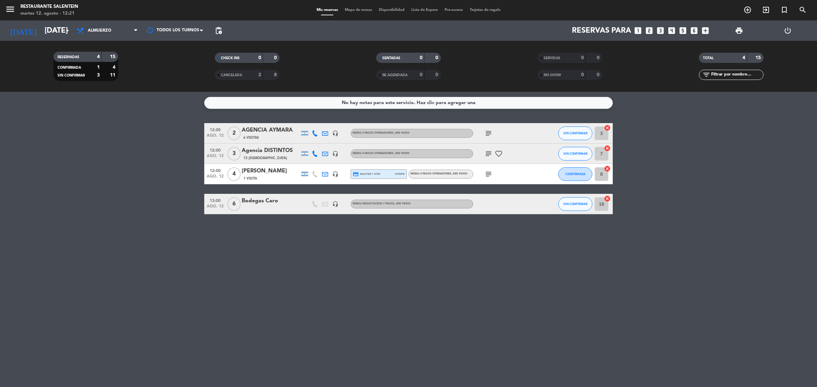
click at [486, 132] on icon "subject" at bounding box center [488, 133] width 8 height 8
click at [486, 133] on icon "subject" at bounding box center [488, 133] width 8 height 8
click at [488, 134] on icon "subject" at bounding box center [488, 133] width 8 height 8
drag, startPoint x: 500, startPoint y: 145, endPoint x: 440, endPoint y: 148, distance: 60.7
click at [440, 148] on div "ROGATI RAFAEL ZOMER paga ag liq env Cliente Cod 20027-Turismo Aymara SRL" at bounding box center [489, 155] width 100 height 33
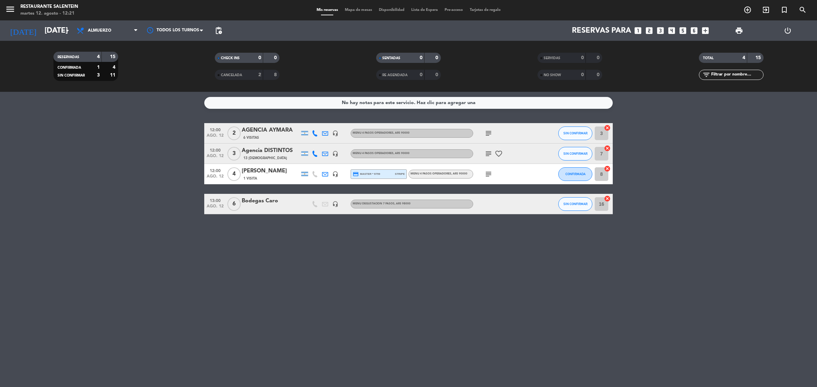
click at [489, 135] on icon "subject" at bounding box center [488, 133] width 8 height 8
drag, startPoint x: 505, startPoint y: 142, endPoint x: 446, endPoint y: 144, distance: 58.9
click at [446, 144] on div "ROGATI RAFAEL ZOMER paga ag liq env Cliente Cod 20027-Turismo Aymara SRL" at bounding box center [489, 156] width 93 height 29
click at [280, 135] on div "6 Visitas" at bounding box center [271, 138] width 58 height 6
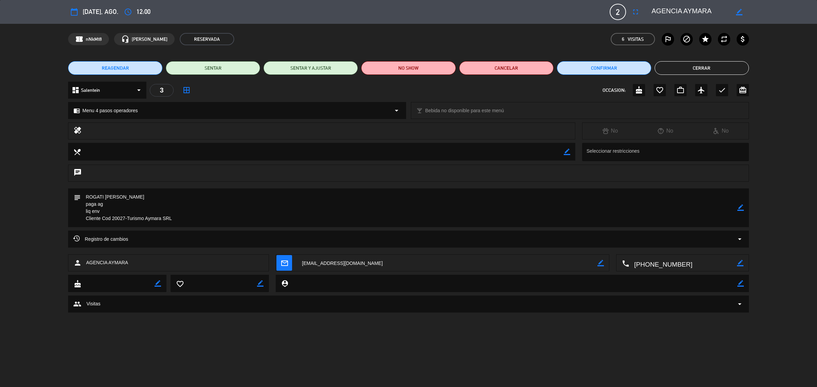
drag, startPoint x: 143, startPoint y: 196, endPoint x: 92, endPoint y: 197, distance: 51.0
click at [87, 196] on textarea at bounding box center [409, 207] width 656 height 39
drag, startPoint x: 686, startPoint y: 70, endPoint x: 551, endPoint y: 163, distance: 163.6
click at [685, 70] on button "Cerrar" at bounding box center [701, 68] width 94 height 14
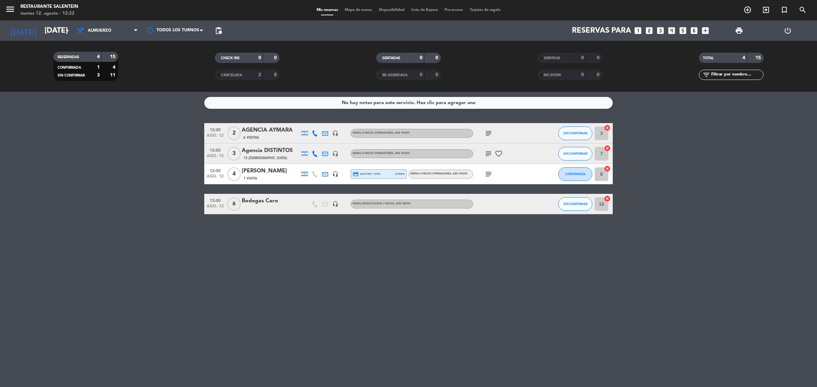
click at [486, 131] on icon "subject" at bounding box center [488, 133] width 8 height 8
